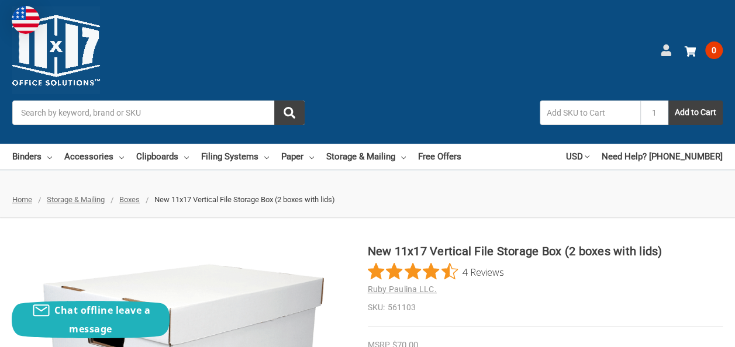
click at [661, 56] on use at bounding box center [666, 50] width 10 height 12
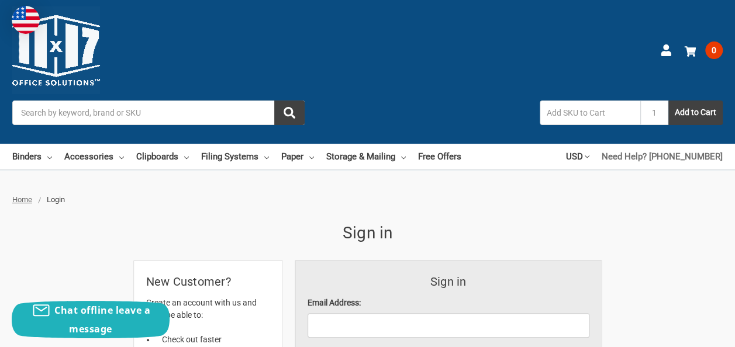
click at [650, 144] on link "Need Help? [PHONE_NUMBER]" at bounding box center [662, 157] width 121 height 26
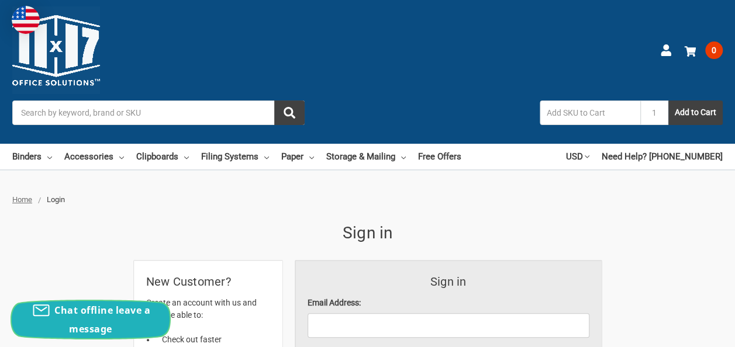
click at [75, 313] on span "Chat offline leave a message" at bounding box center [102, 320] width 96 height 32
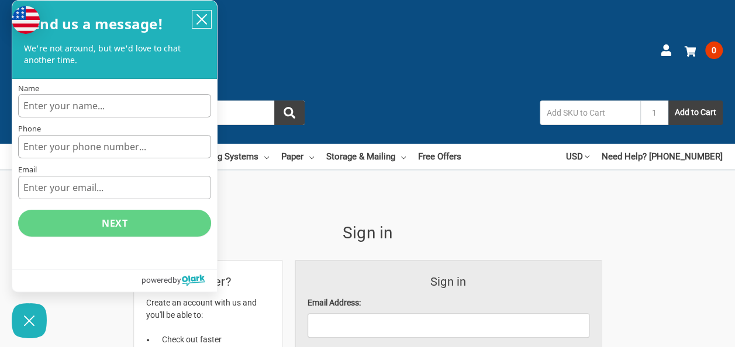
click at [200, 15] on icon "close chatbox" at bounding box center [202, 19] width 12 height 12
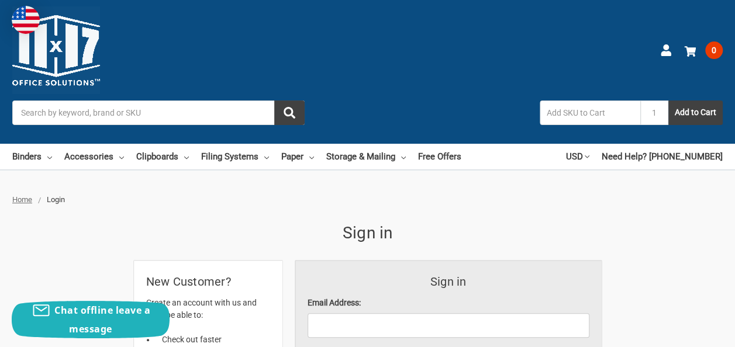
click at [100, 58] on img at bounding box center [56, 50] width 88 height 88
